Goal: Entertainment & Leisure: Consume media (video, audio)

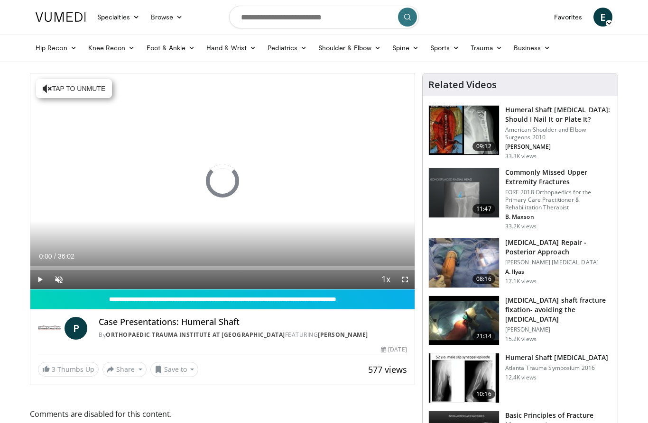
scroll to position [128, 0]
